Goal: Information Seeking & Learning: Learn about a topic

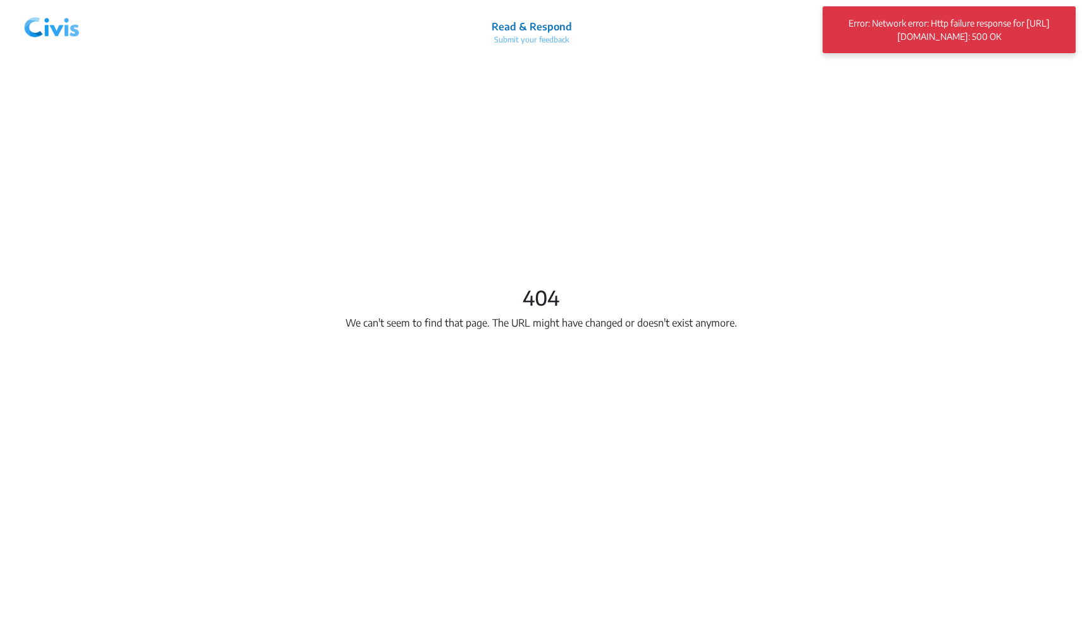
click at [62, 28] on img at bounding box center [52, 25] width 66 height 38
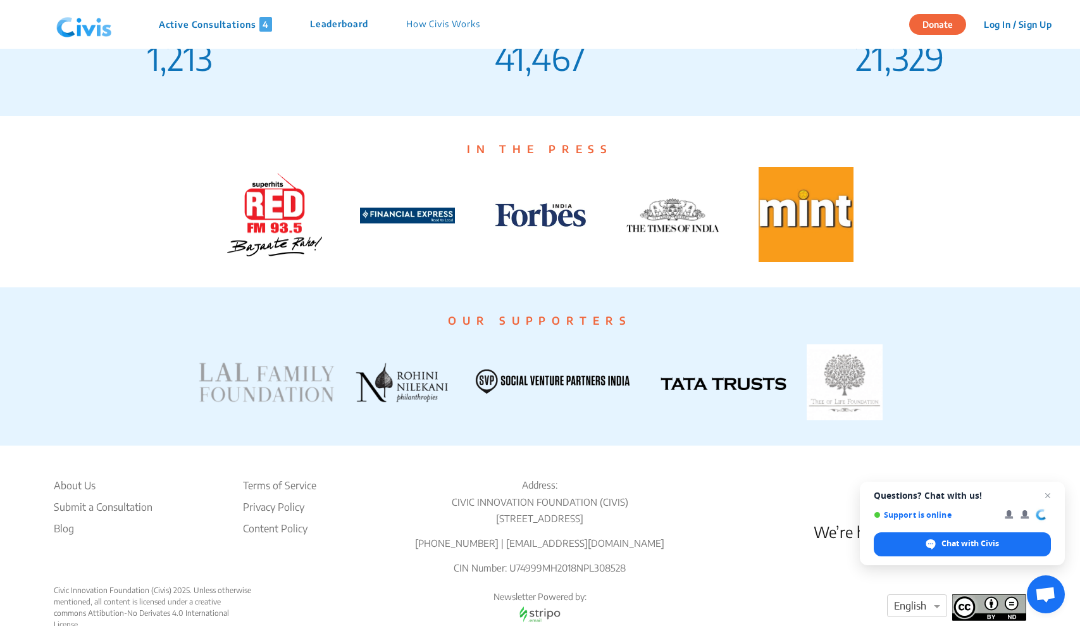
scroll to position [2275, 0]
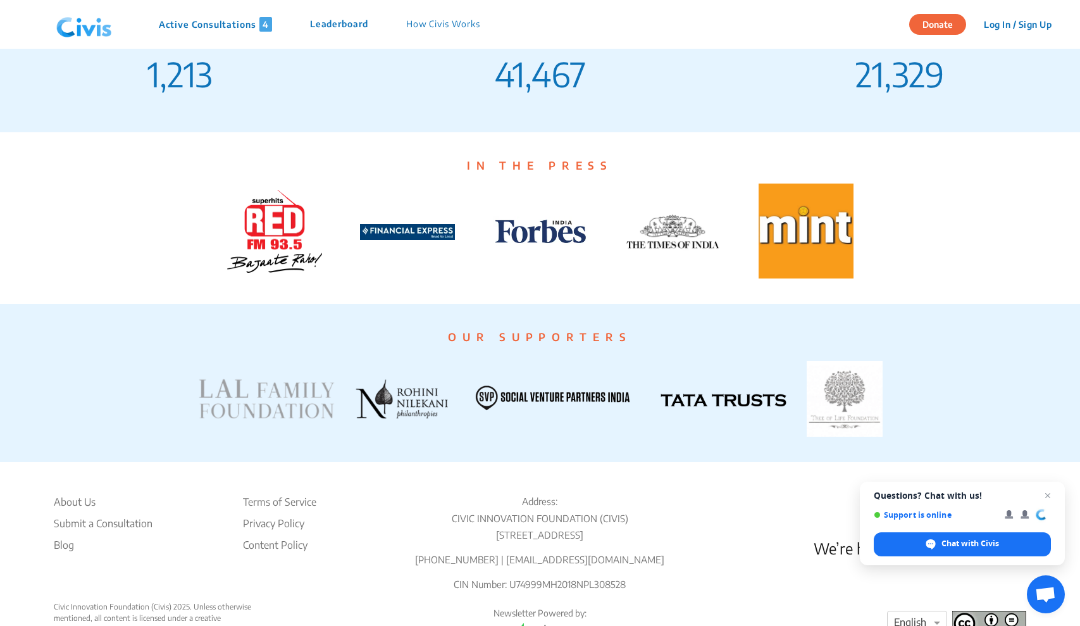
click at [445, 30] on p "How Civis Works" at bounding box center [443, 24] width 74 height 15
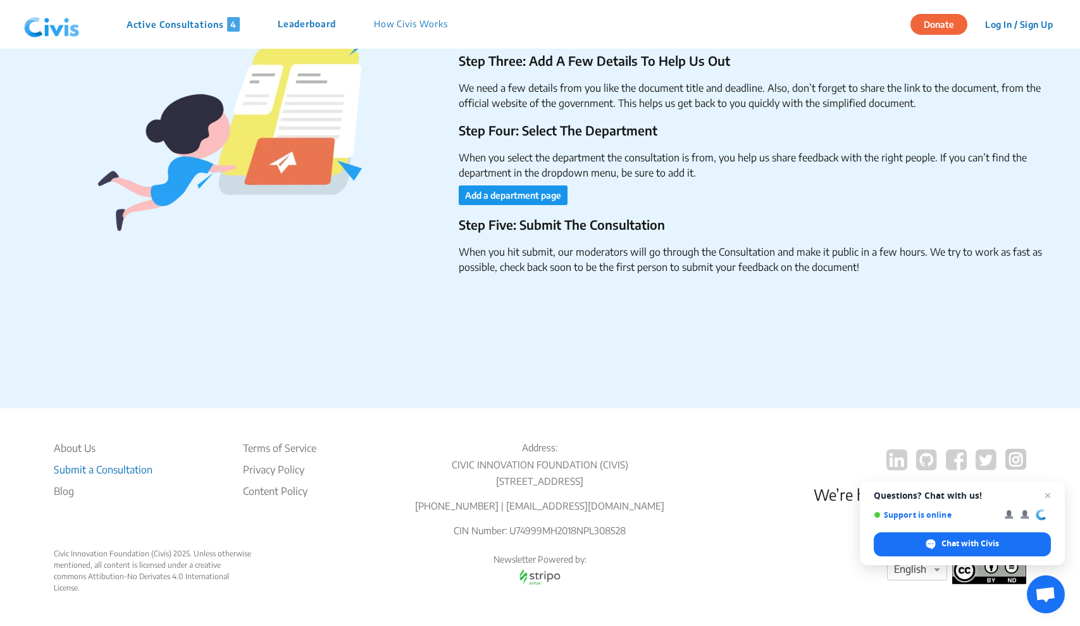
scroll to position [2009, 0]
click at [75, 440] on li "About Us" at bounding box center [103, 447] width 99 height 15
